Goal: Information Seeking & Learning: Learn about a topic

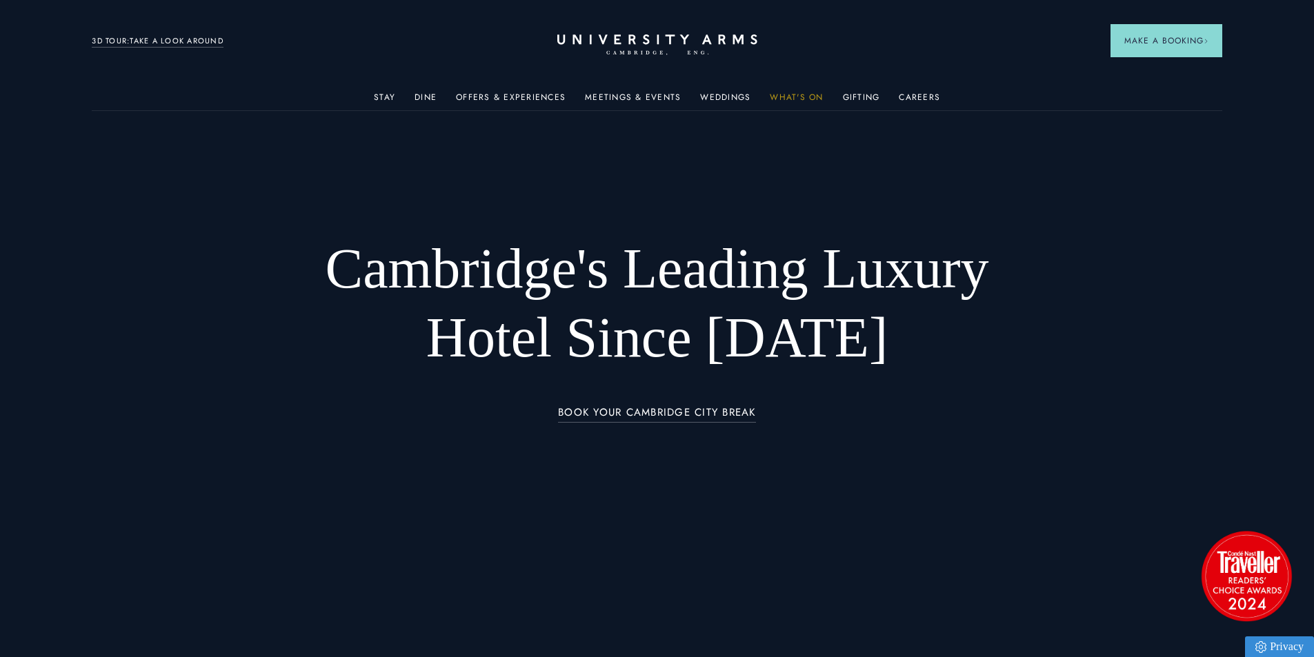
click at [782, 94] on link "What's On" at bounding box center [796, 101] width 53 height 18
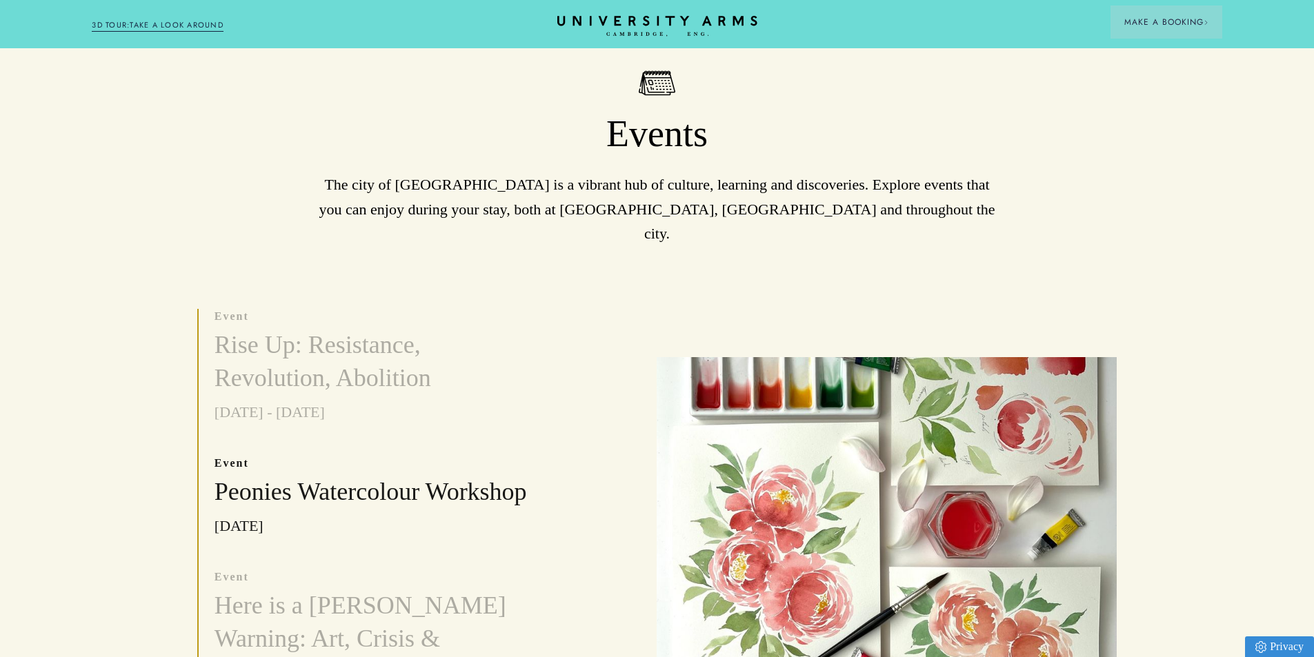
scroll to position [552, 0]
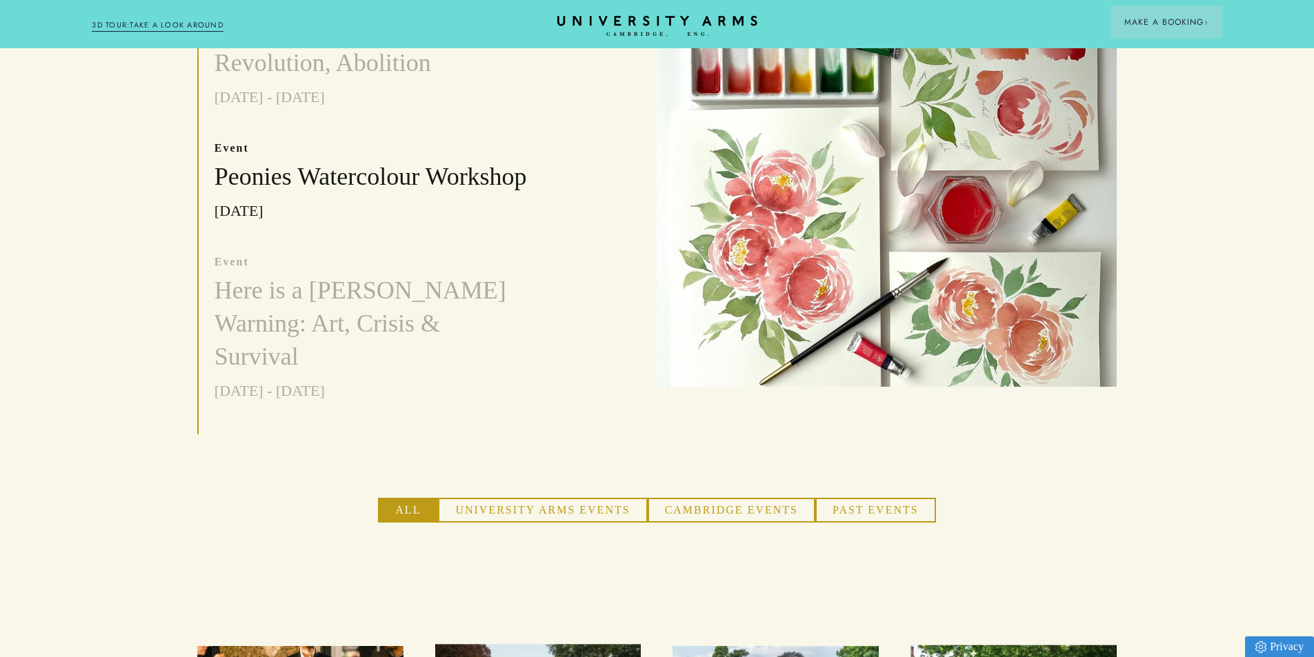
click at [543, 498] on button "University Arms Events" at bounding box center [542, 510] width 209 height 25
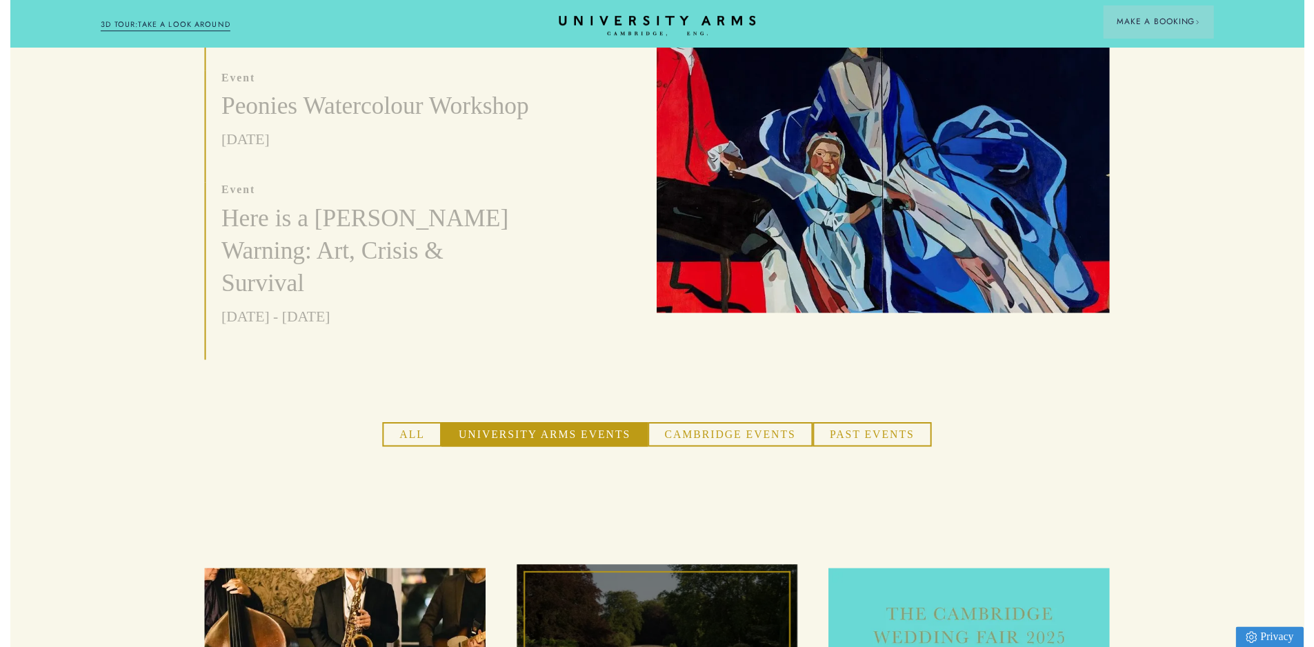
scroll to position [0, 0]
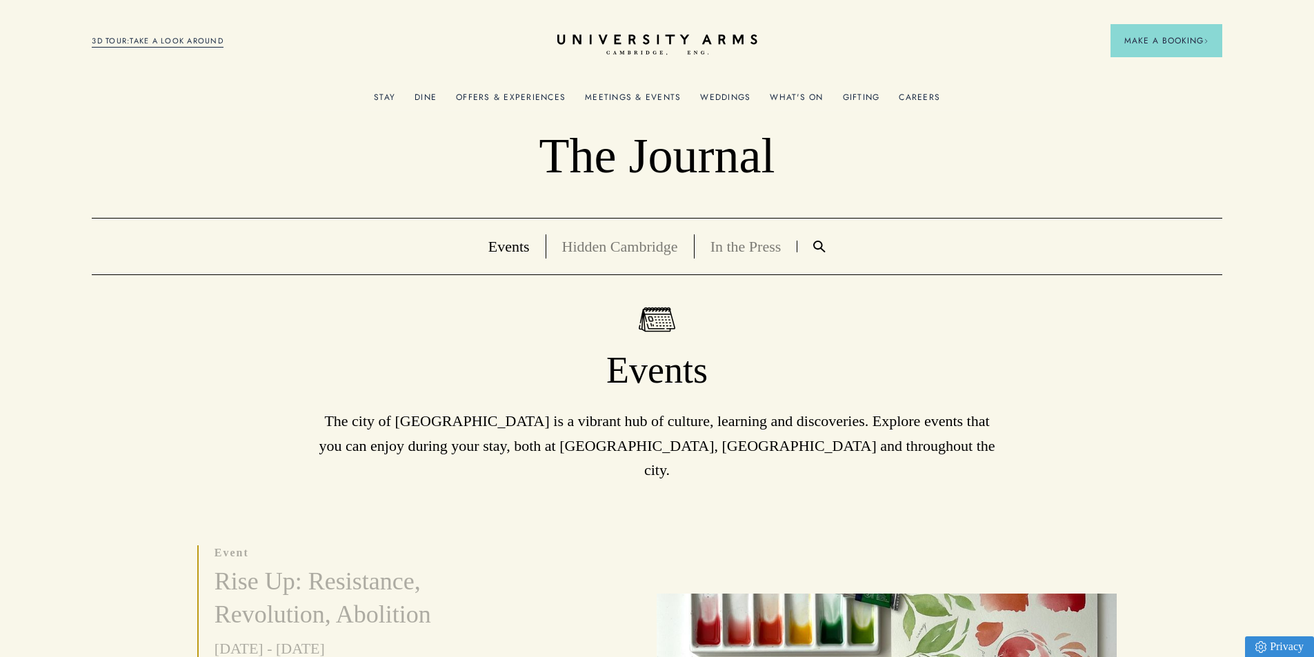
click at [647, 92] on link "Meetings & Events" at bounding box center [633, 101] width 96 height 18
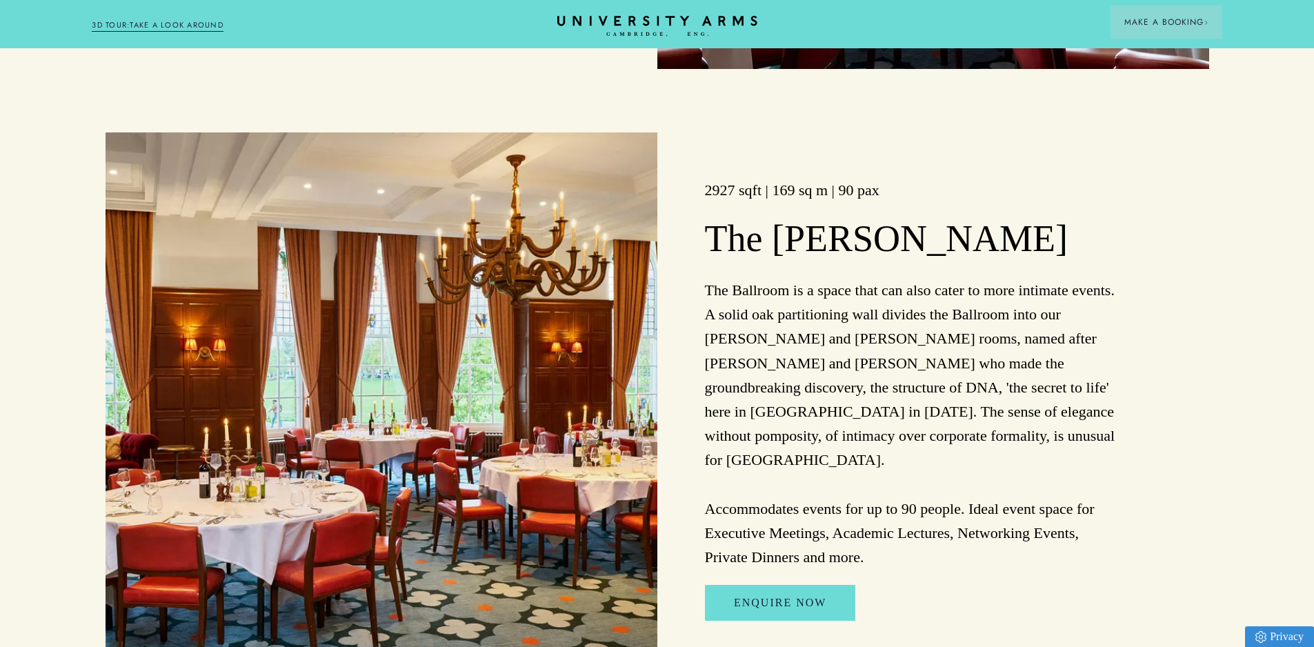
scroll to position [1587, 0]
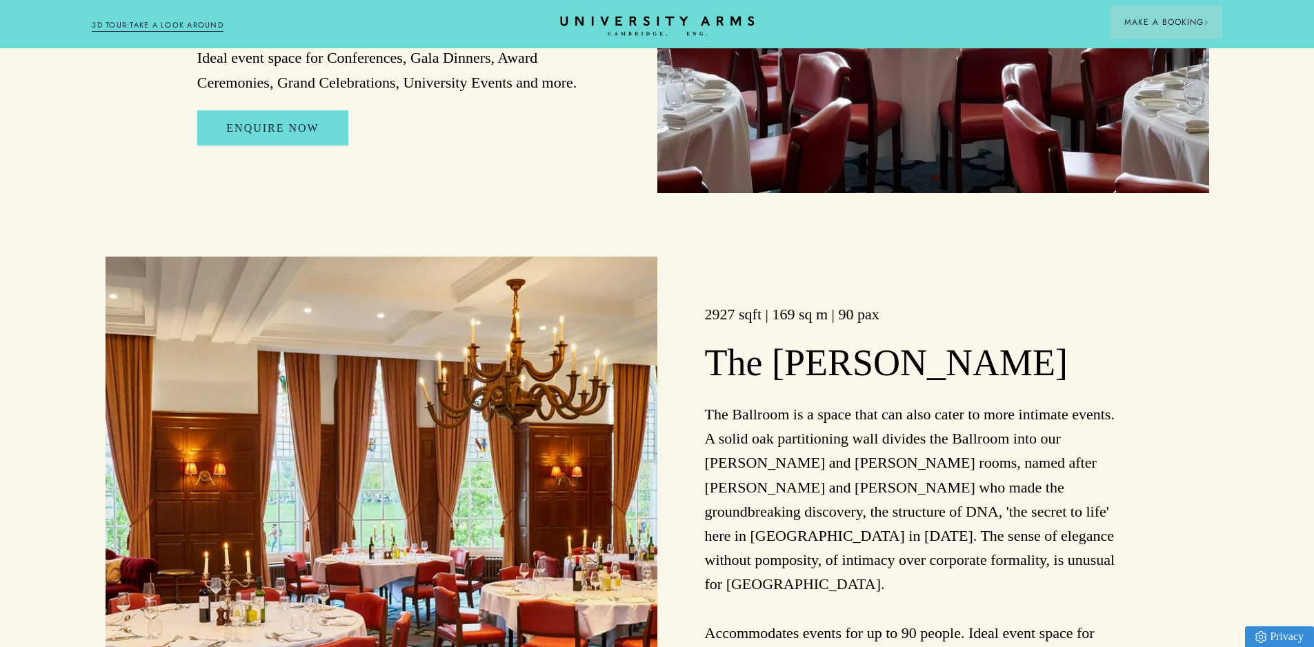
drag, startPoint x: 610, startPoint y: 17, endPoint x: 599, endPoint y: 17, distance: 11.1
click at [609, 17] on icon "CAMBRIDGE’S LEADING LUXURY HOTEL SINCE [DATE]" at bounding box center [657, 26] width 194 height 21
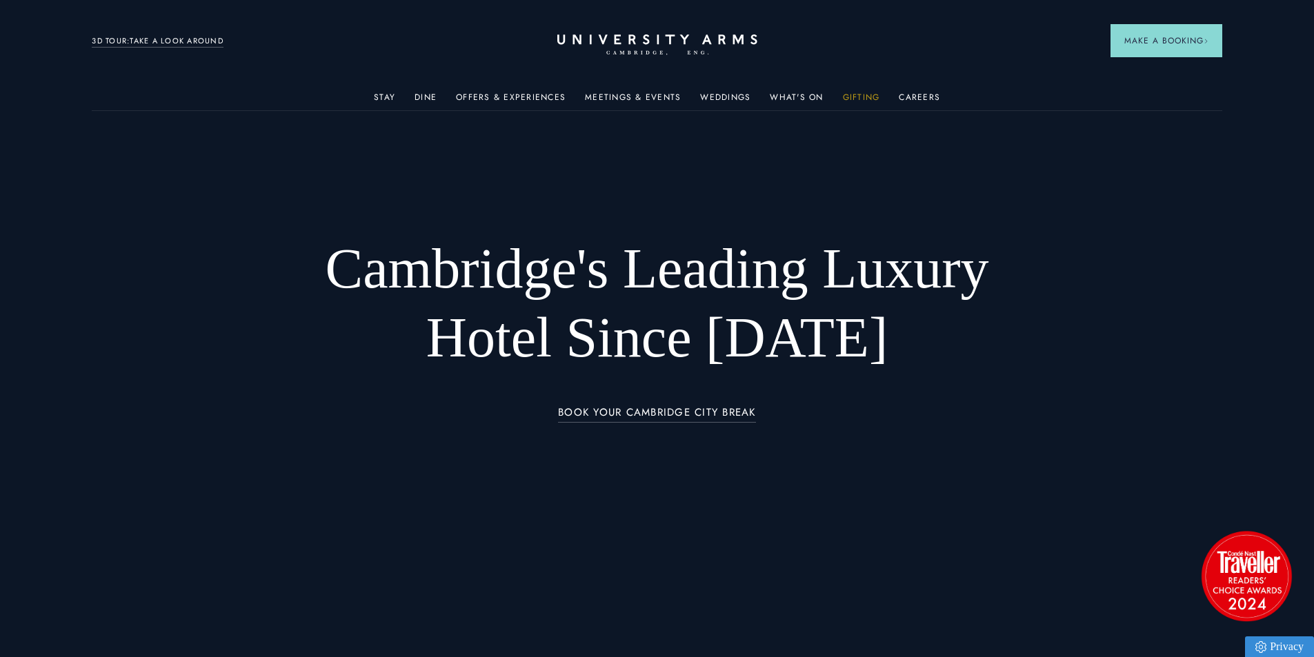
click at [858, 95] on link "Gifting" at bounding box center [861, 101] width 37 height 18
click at [785, 94] on link "What's On" at bounding box center [796, 101] width 53 height 18
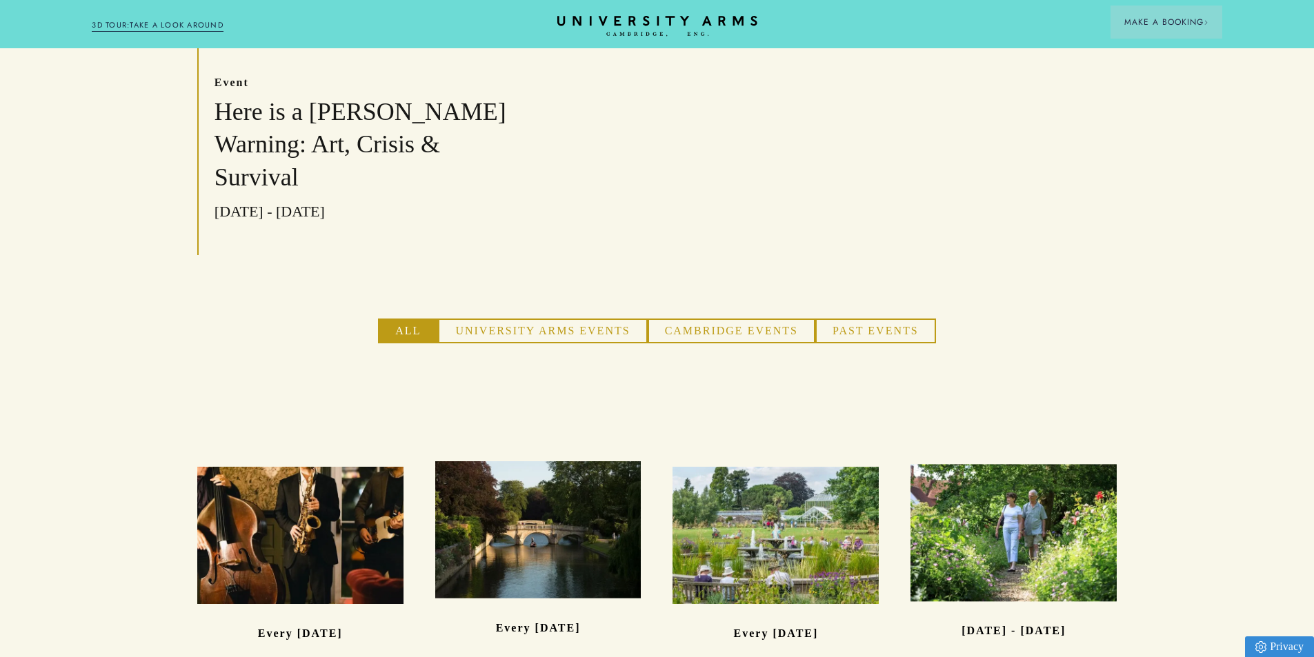
scroll to position [759, 0]
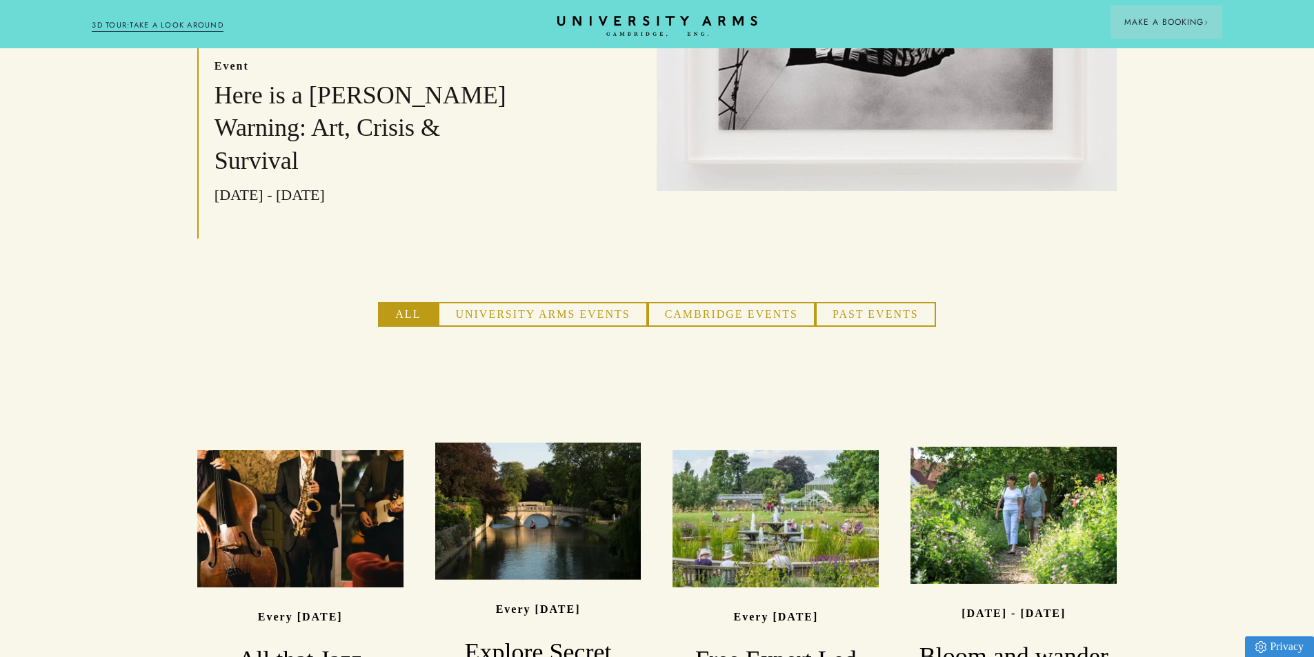
click at [528, 302] on button "University Arms Events" at bounding box center [542, 314] width 209 height 25
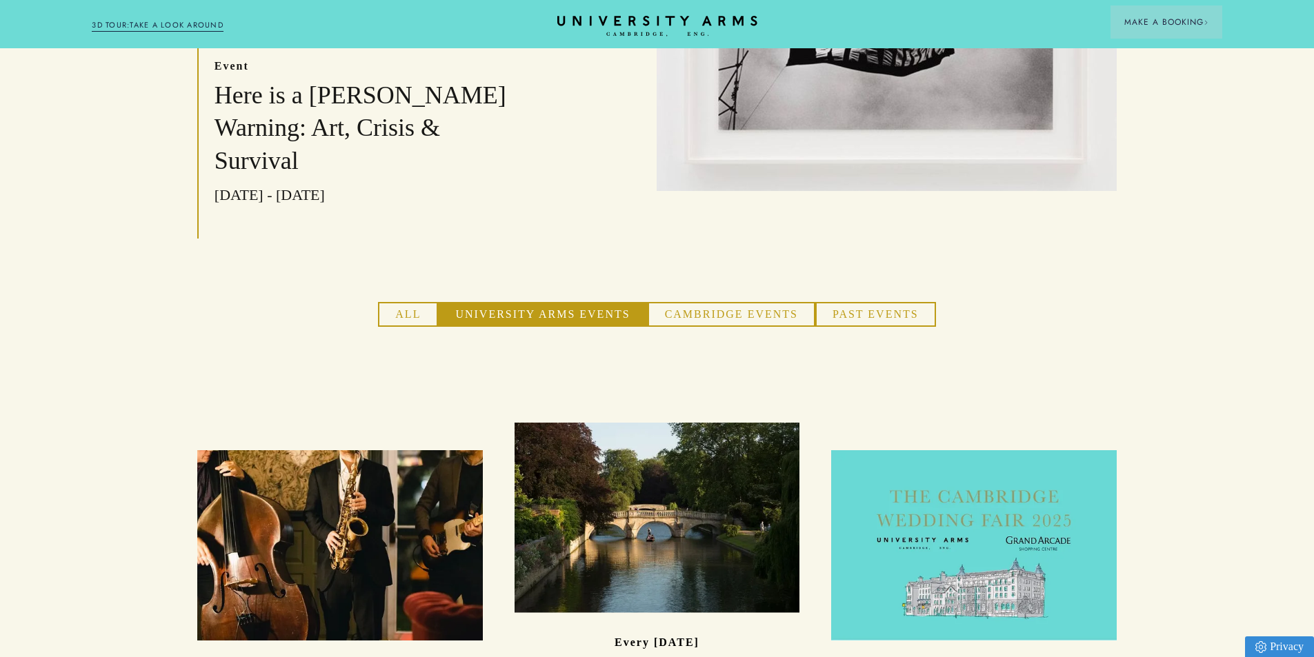
click at [752, 302] on button "Cambridge Events" at bounding box center [732, 314] width 168 height 25
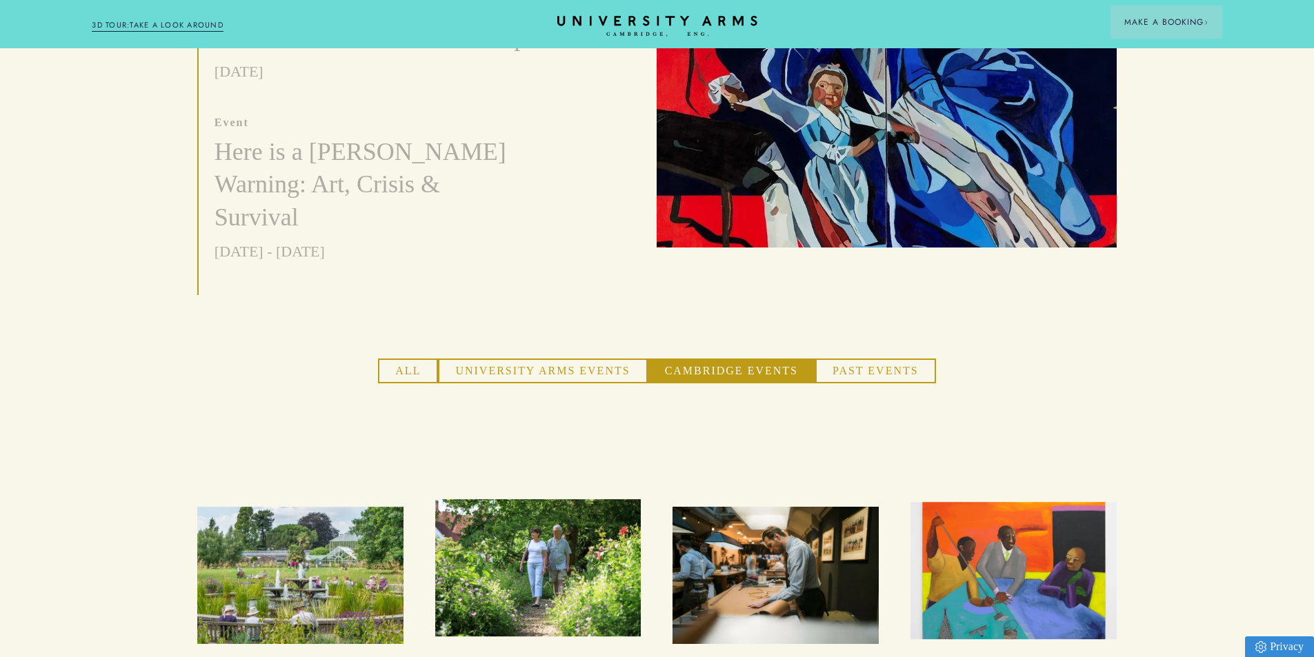
scroll to position [690, 0]
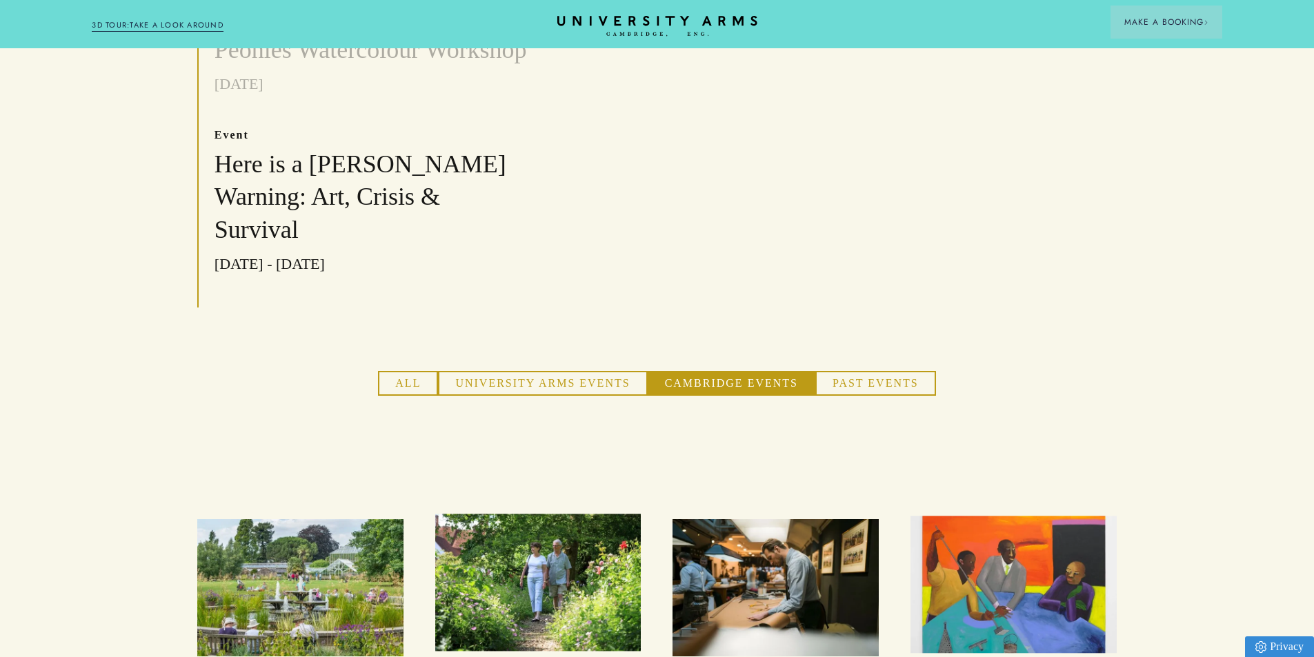
click at [544, 371] on button "University Arms Events" at bounding box center [542, 383] width 209 height 25
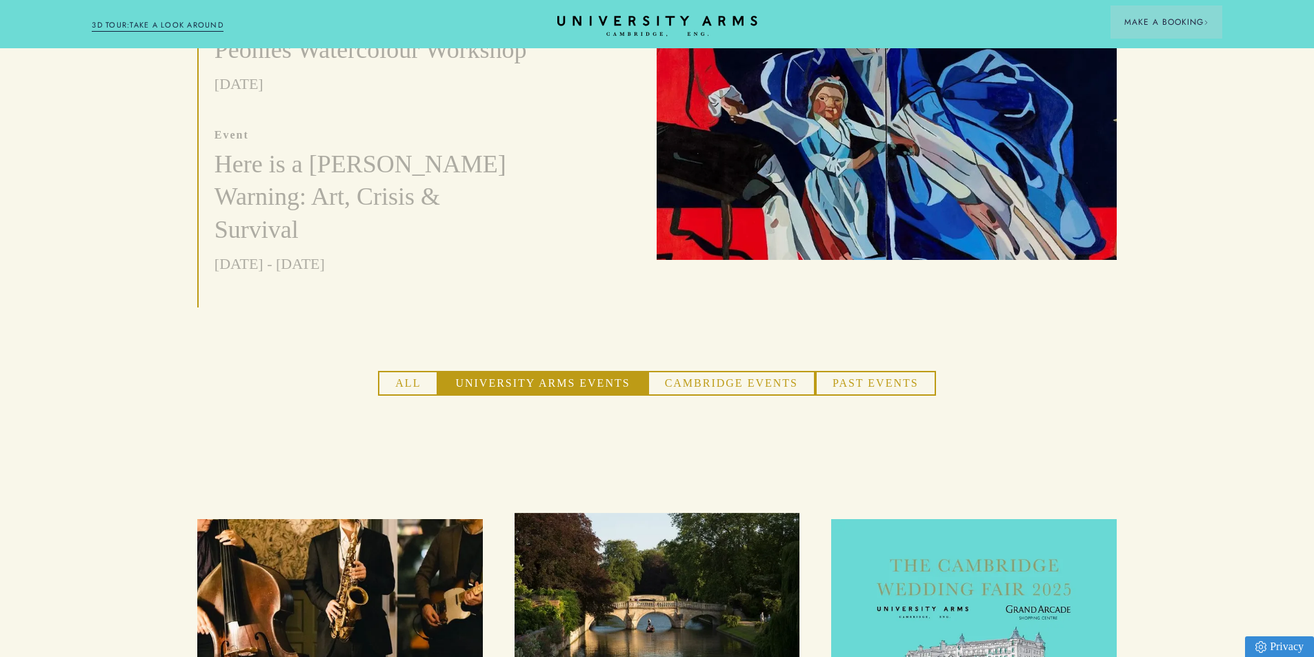
click at [694, 371] on button "Cambridge Events" at bounding box center [732, 383] width 168 height 25
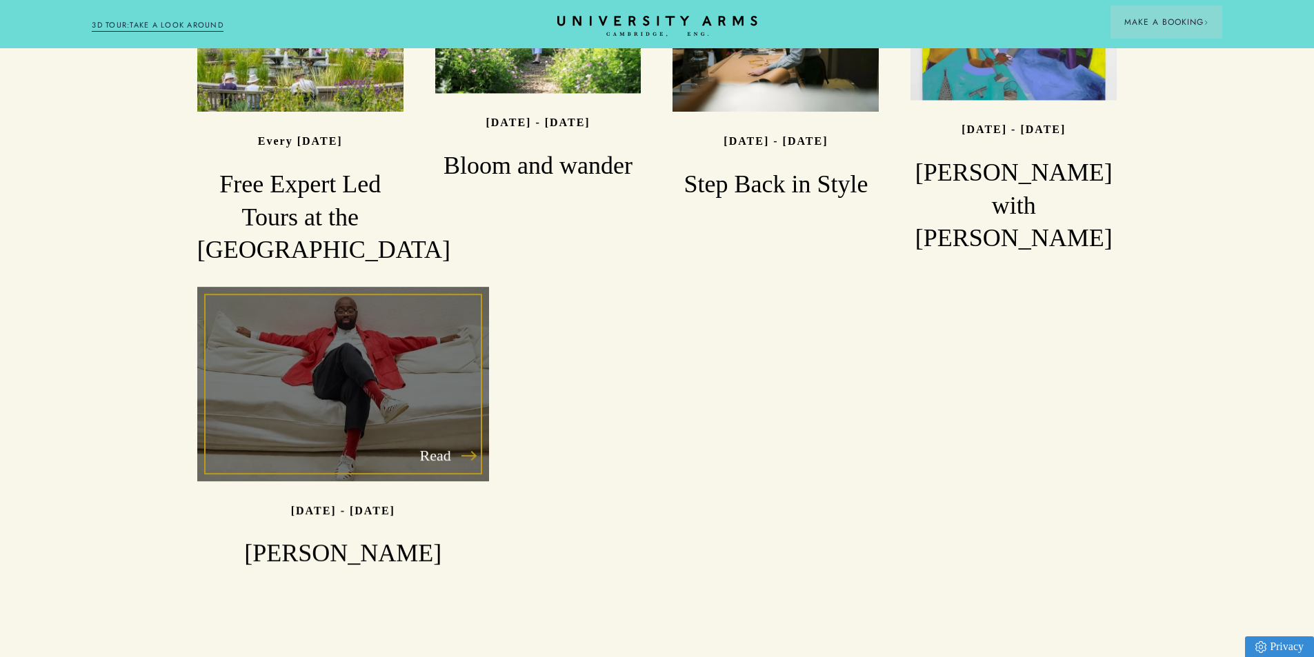
scroll to position [1172, 0]
